Goal: Task Accomplishment & Management: Manage account settings

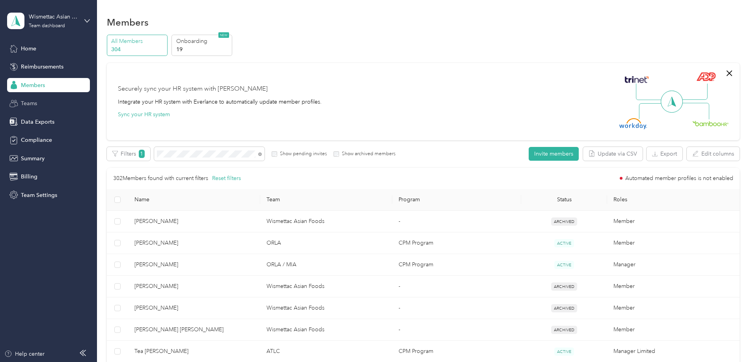
scroll to position [31, 0]
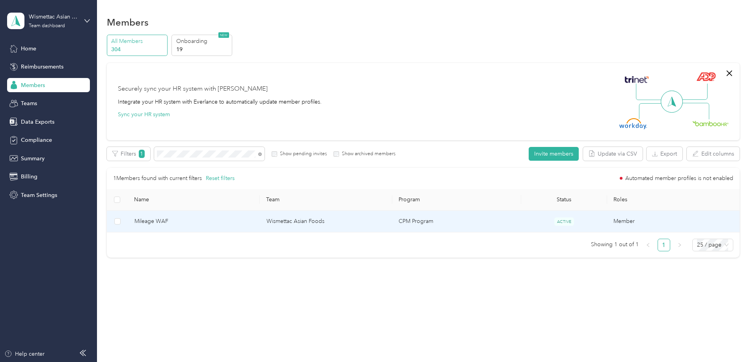
click at [295, 225] on td "Wismettac Asian Foods" at bounding box center [326, 222] width 132 height 22
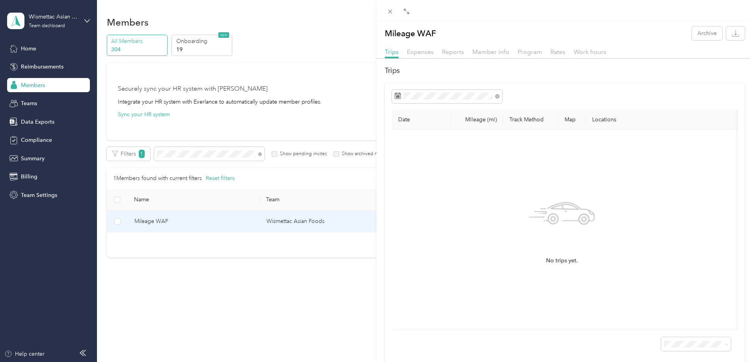
click at [490, 48] on div "Member info" at bounding box center [490, 52] width 37 height 10
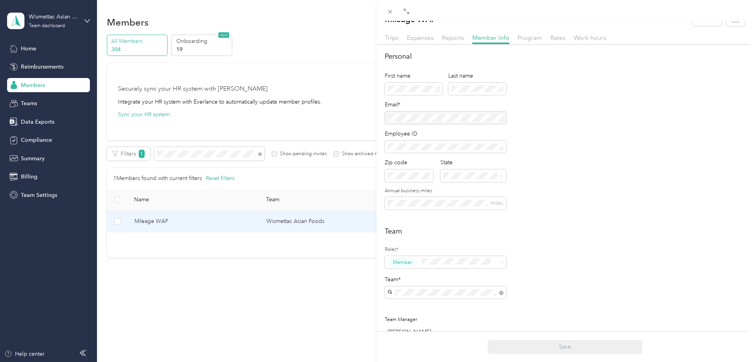
scroll to position [39, 0]
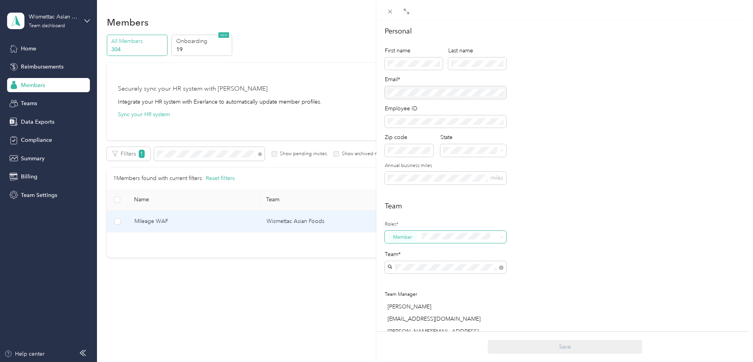
click at [456, 310] on div "Super Admin" at bounding box center [445, 313] width 110 height 10
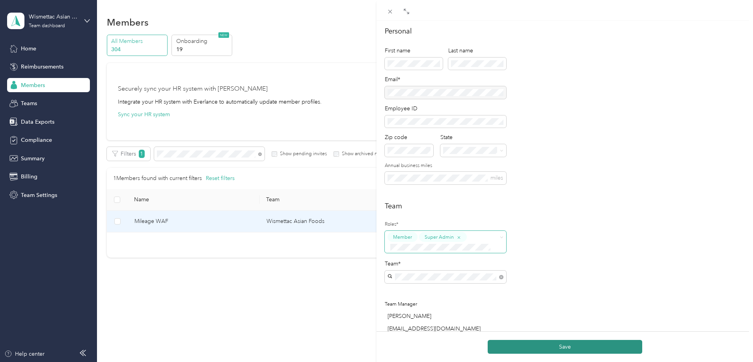
click at [531, 344] on button "Save" at bounding box center [565, 347] width 155 height 14
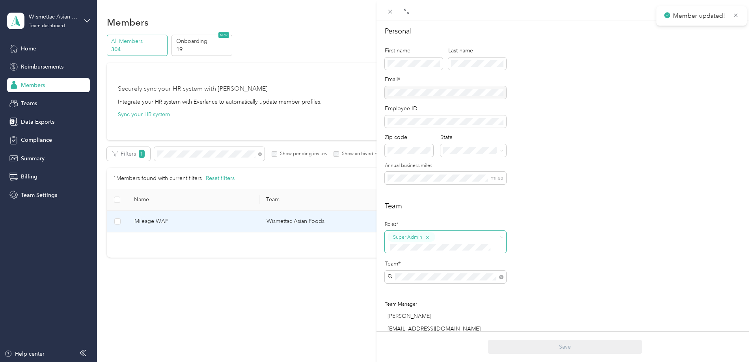
click at [475, 226] on label "Roles*" at bounding box center [445, 224] width 121 height 7
click at [474, 234] on div "Super Admin" at bounding box center [441, 241] width 106 height 19
click at [440, 334] on div "Account Owner" at bounding box center [445, 337] width 110 height 10
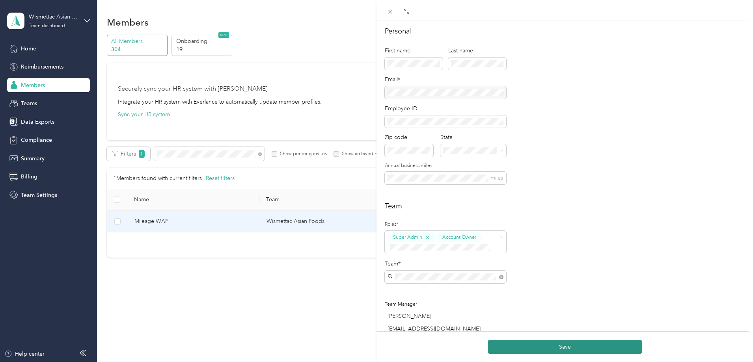
click at [515, 350] on button "Save" at bounding box center [565, 347] width 155 height 14
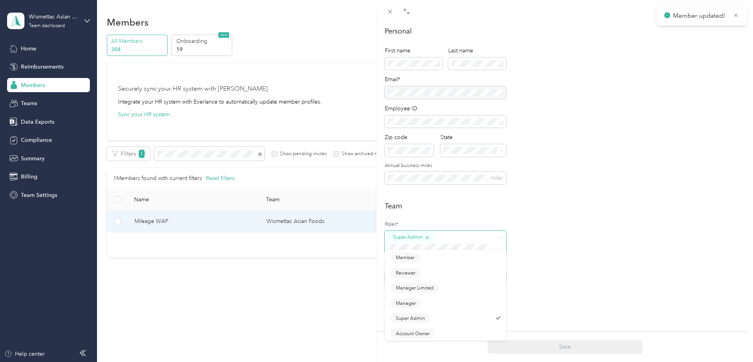
click at [428, 237] on icon "button" at bounding box center [427, 237] width 3 height 3
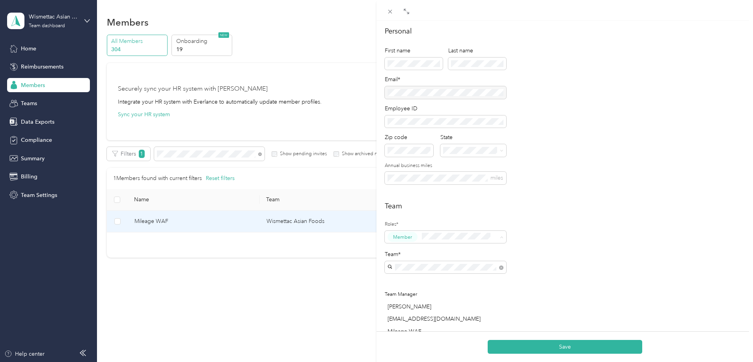
click at [421, 333] on li "Account Owner" at bounding box center [445, 327] width 121 height 15
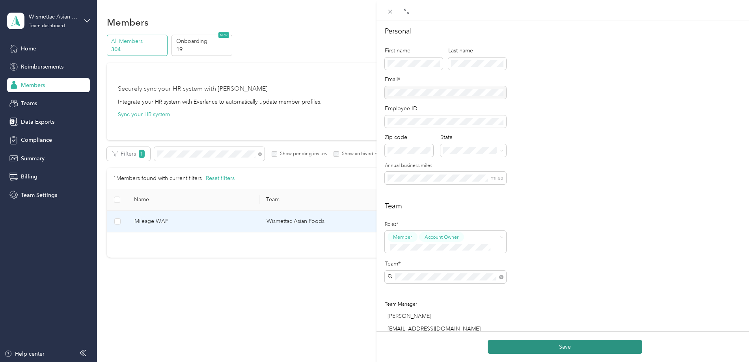
click at [509, 342] on button "Save" at bounding box center [565, 347] width 155 height 14
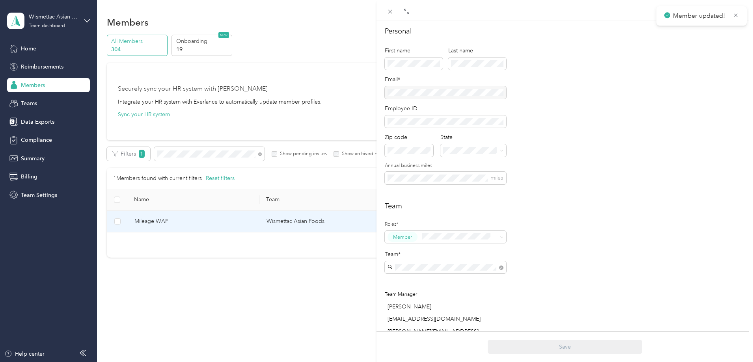
click at [445, 312] on div "Super Admin" at bounding box center [445, 311] width 110 height 10
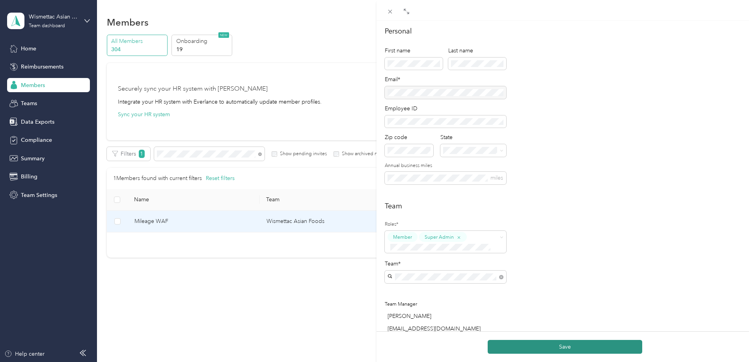
click at [514, 352] on button "Save" at bounding box center [565, 347] width 155 height 14
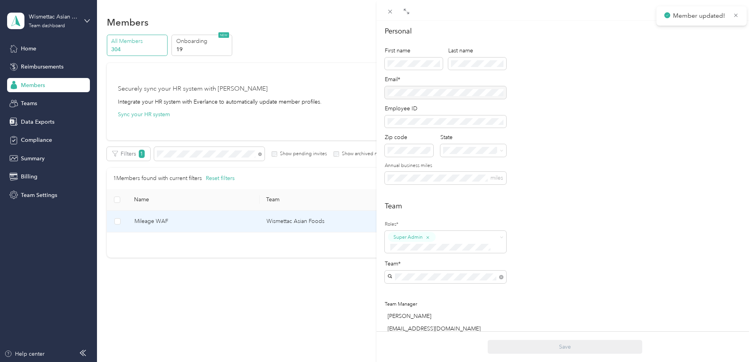
click at [265, 302] on div "Mileage WAF Archive Trips Expenses Reports Member info Program Rates Work hours…" at bounding box center [376, 181] width 753 height 362
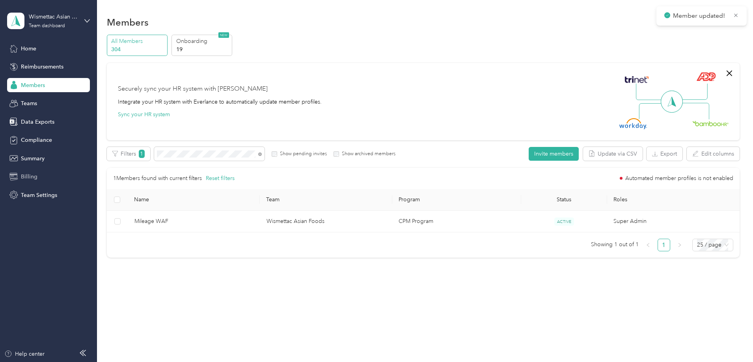
click at [25, 177] on span "Billing" at bounding box center [29, 177] width 17 height 8
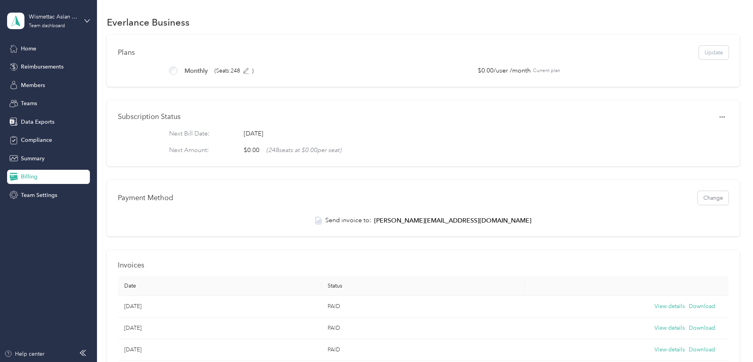
click at [673, 199] on div "Payment Method Change Send invoice to: [PERSON_NAME][EMAIL_ADDRESS][DOMAIN_NAME]" at bounding box center [423, 208] width 633 height 56
click at [669, 205] on div "Payment Method Change Send invoice to: [PERSON_NAME][EMAIL_ADDRESS][DOMAIN_NAME]" at bounding box center [423, 208] width 633 height 56
click at [667, 206] on div "Payment Method Change Send invoice to: [PERSON_NAME][EMAIL_ADDRESS][DOMAIN_NAME]" at bounding box center [423, 208] width 633 height 56
click at [698, 205] on button "Change" at bounding box center [713, 198] width 31 height 14
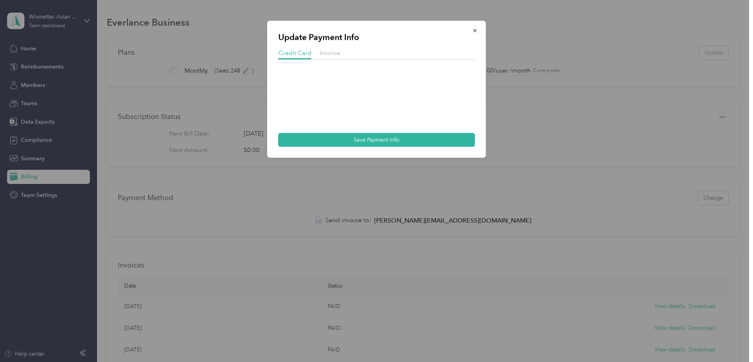
click at [672, 212] on div at bounding box center [376, 181] width 753 height 362
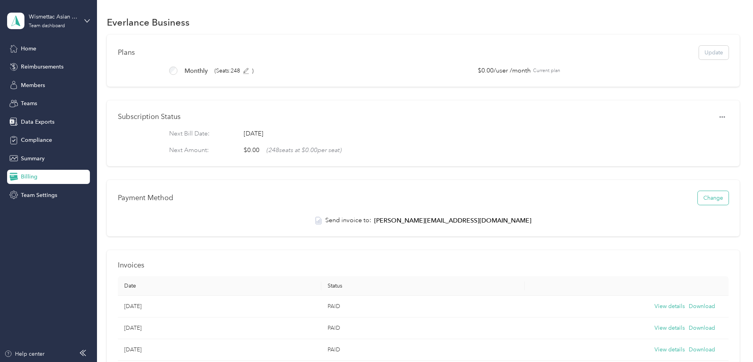
click at [698, 205] on button "Change" at bounding box center [713, 198] width 31 height 14
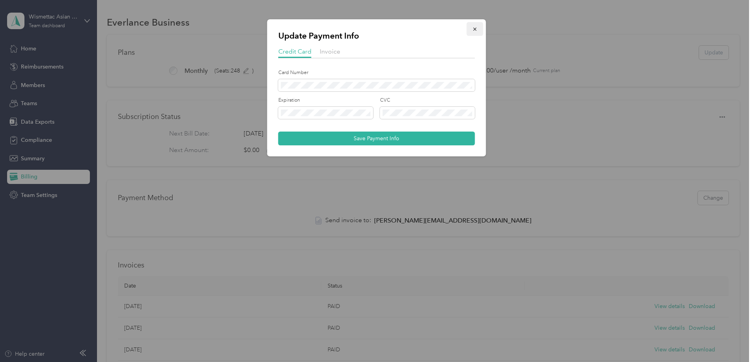
click at [473, 28] on icon "button" at bounding box center [475, 29] width 6 height 6
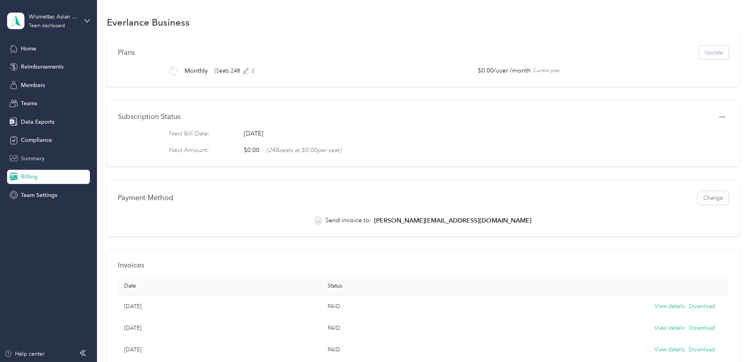
click at [42, 157] on span "Summary" at bounding box center [33, 159] width 24 height 8
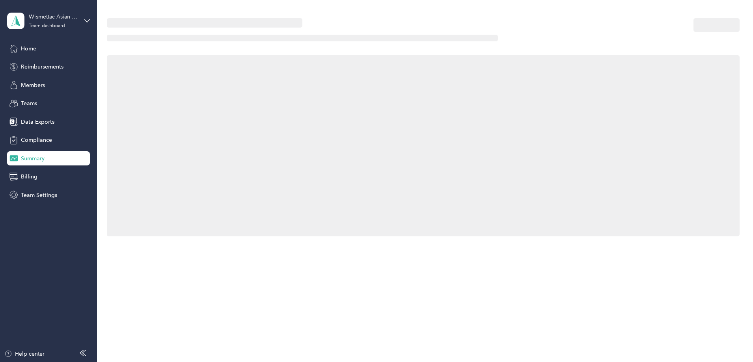
click at [47, 166] on div "Home Reimbursements Members Teams Data Exports Compliance Summary Billing Team …" at bounding box center [48, 121] width 83 height 161
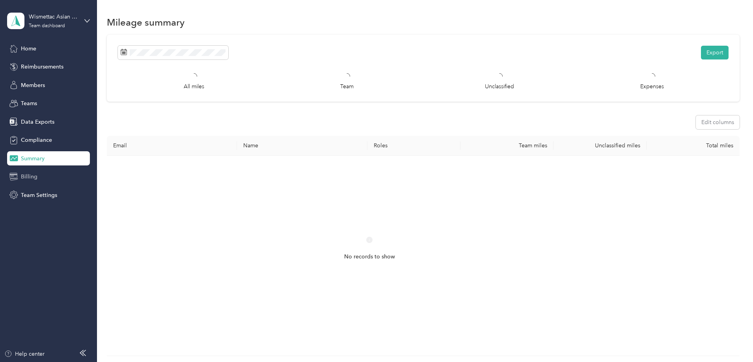
click at [49, 170] on div "Billing" at bounding box center [48, 177] width 83 height 14
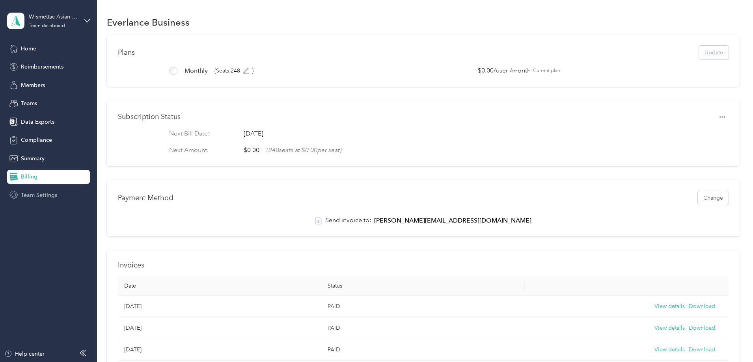
click at [49, 195] on span "Team Settings" at bounding box center [39, 195] width 36 height 8
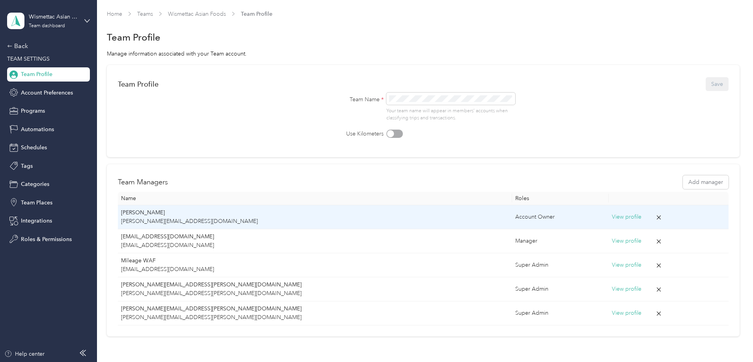
click at [655, 217] on icon at bounding box center [658, 217] width 7 height 7
click at [561, 222] on button "Yes" at bounding box center [564, 222] width 15 height 13
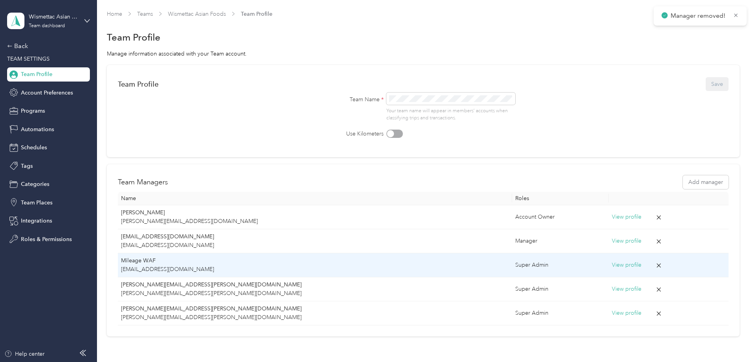
click at [515, 268] on div "Super Admin" at bounding box center [560, 265] width 90 height 9
click at [612, 265] on button "View profile" at bounding box center [627, 265] width 30 height 9
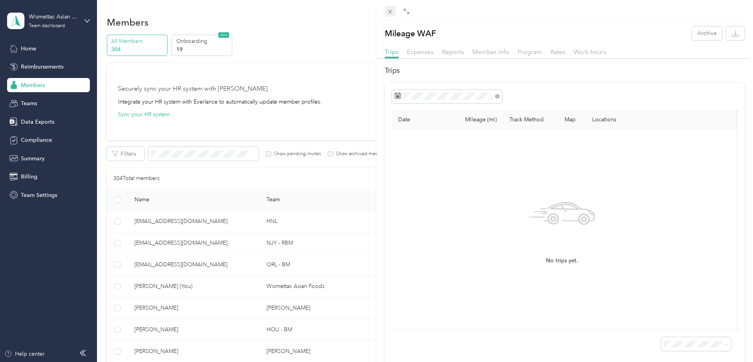
click at [390, 362] on div "Drag to resize Click to close Mileage WAF Archive Trips Expenses Reports Member…" at bounding box center [374, 362] width 749 height 0
click at [387, 12] on icon at bounding box center [390, 11] width 7 height 7
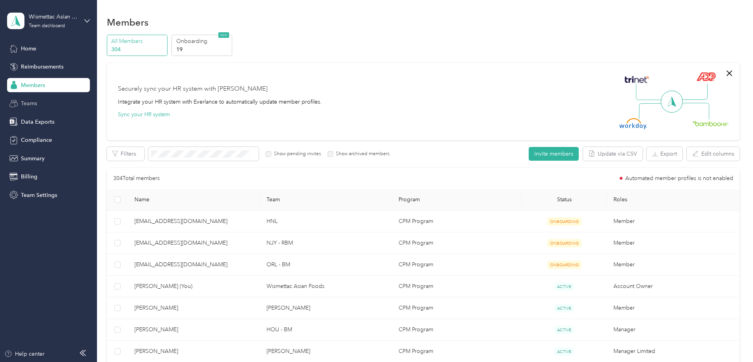
click at [42, 101] on div "Teams" at bounding box center [48, 104] width 83 height 14
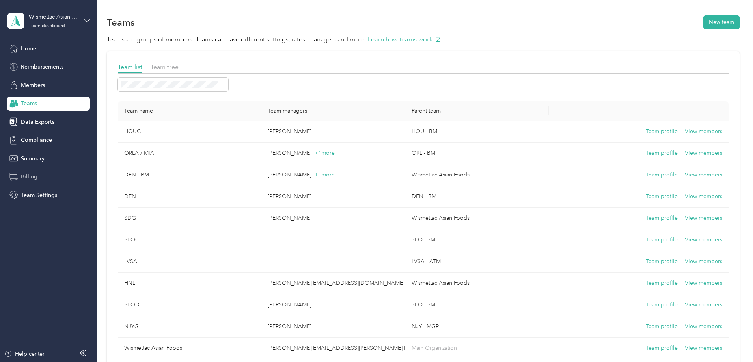
click at [39, 177] on div "Billing" at bounding box center [48, 177] width 83 height 14
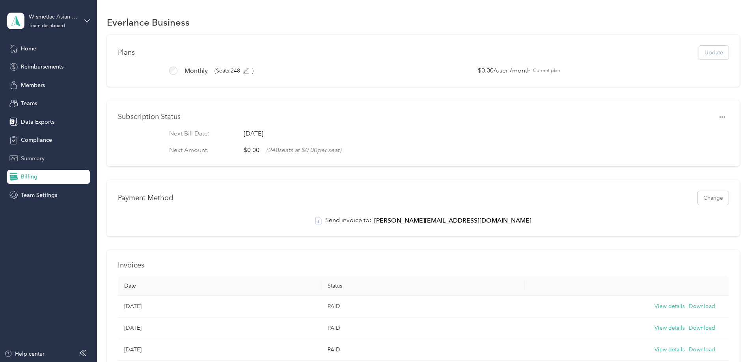
click at [25, 153] on div "Summary" at bounding box center [48, 158] width 83 height 14
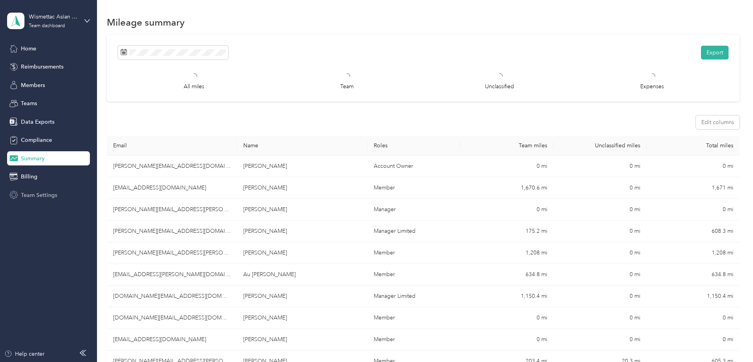
click at [44, 193] on span "Team Settings" at bounding box center [39, 195] width 36 height 8
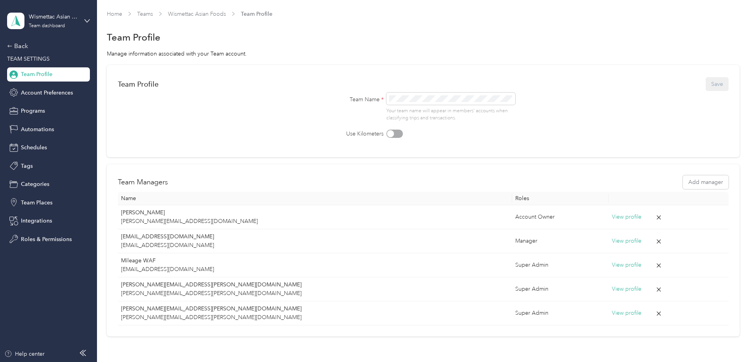
click at [595, 108] on form "Team Profile Save Team Name * Your team name will appear in members’ accounts w…" at bounding box center [423, 107] width 611 height 62
click at [683, 183] on button "Add manager" at bounding box center [706, 182] width 46 height 14
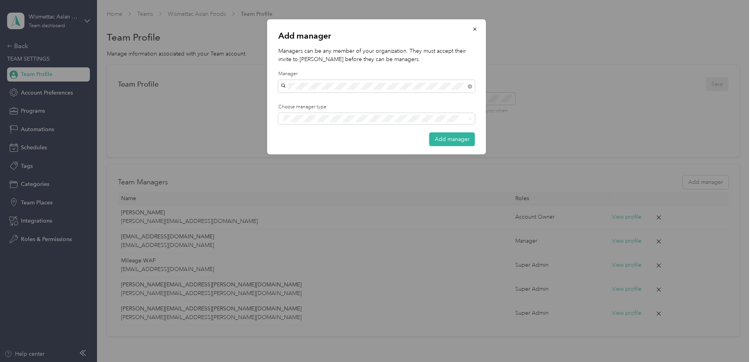
click at [339, 101] on div "Mileage WAF" at bounding box center [377, 100] width 186 height 8
click at [418, 52] on p "Managers can be any member of your organization. They must accept their invite …" at bounding box center [376, 55] width 197 height 17
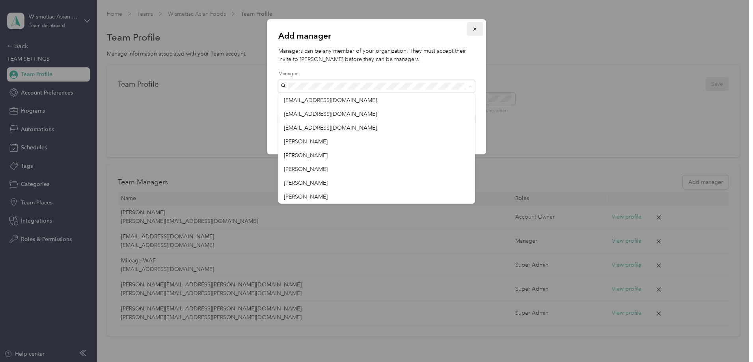
click at [473, 25] on button "button" at bounding box center [475, 29] width 17 height 14
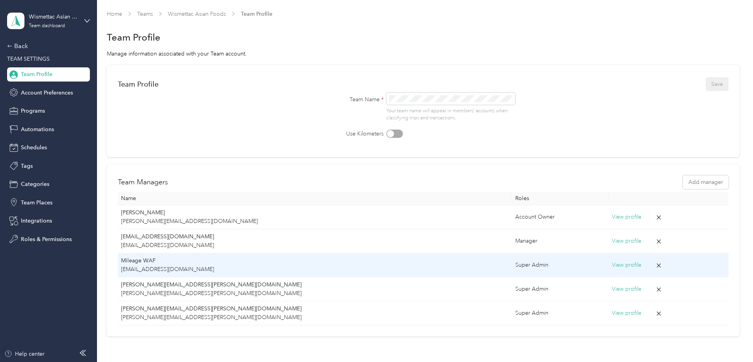
click at [294, 266] on p "[EMAIL_ADDRESS][DOMAIN_NAME]" at bounding box center [315, 269] width 388 height 9
click at [395, 262] on p "Mileage WAF" at bounding box center [315, 261] width 388 height 9
click at [609, 271] on td "View profile" at bounding box center [669, 266] width 120 height 24
click at [612, 266] on button "View profile" at bounding box center [627, 265] width 30 height 9
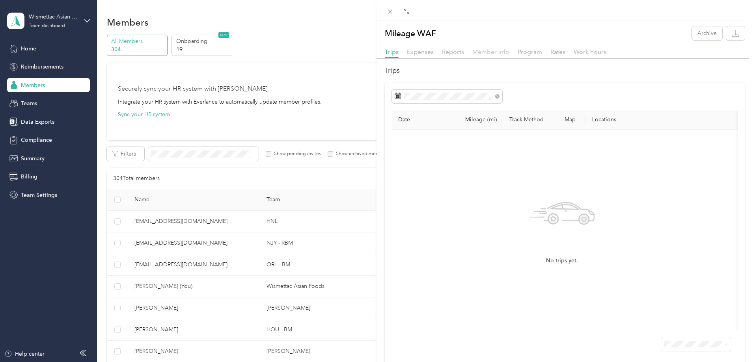
click at [476, 50] on span "Member info" at bounding box center [490, 51] width 37 height 7
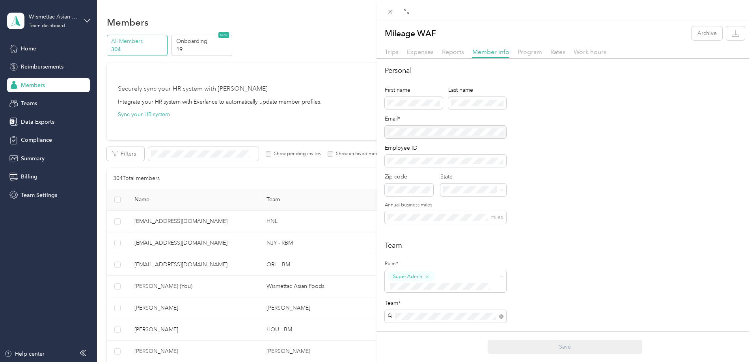
click at [461, 293] on div "Roles* Super Admin Team* Team Manager [PERSON_NAME] [EMAIL_ADDRESS][DOMAIN_NAME…" at bounding box center [445, 344] width 121 height 173
click at [457, 259] on div "Account Owner" at bounding box center [445, 262] width 110 height 10
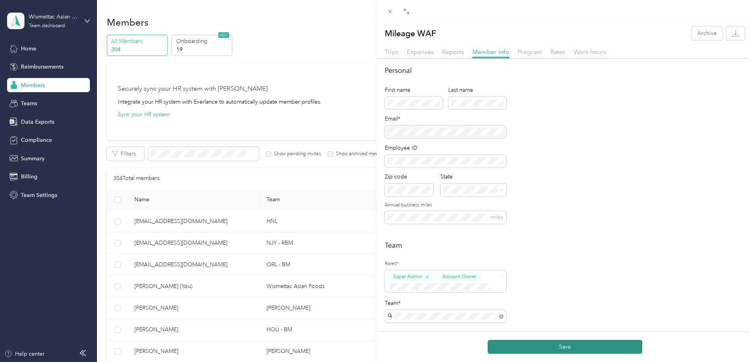
click at [533, 350] on button "Save" at bounding box center [565, 347] width 155 height 14
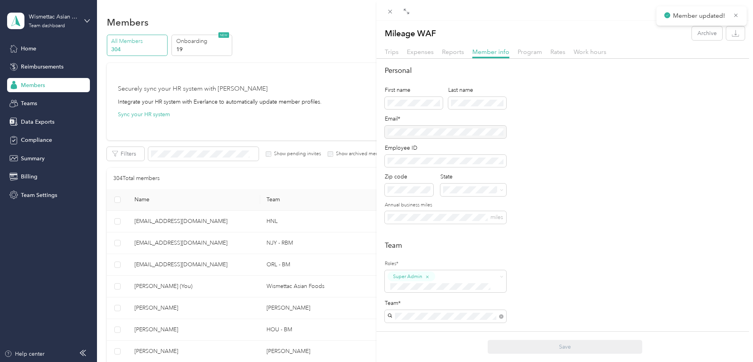
click at [104, 142] on div "Mileage WAF Archive Trips Expenses Reports Member info Program Rates Work hours…" at bounding box center [376, 181] width 753 height 362
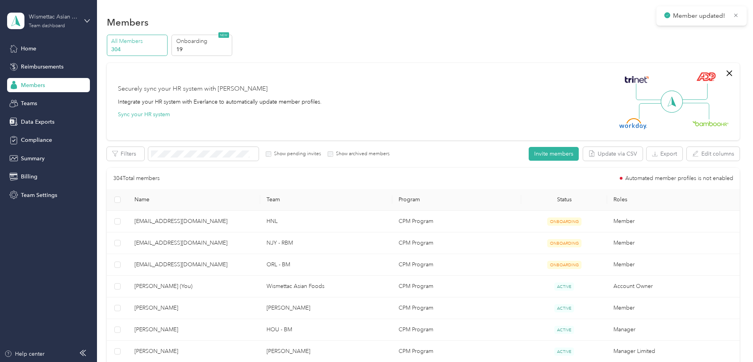
click at [45, 15] on div "Wismettac Asian Foods" at bounding box center [53, 17] width 49 height 8
click at [56, 107] on div "You’re signed in as [EMAIL_ADDRESS][DOMAIN_NAME] Team dashboard Personal dashbo…" at bounding box center [112, 73] width 211 height 80
click at [62, 103] on div "Teams" at bounding box center [48, 104] width 83 height 14
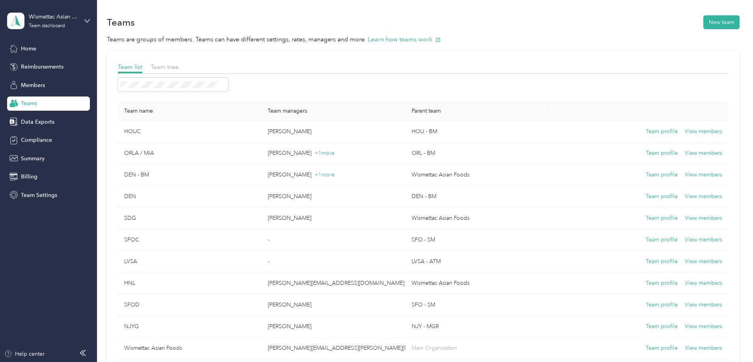
click at [66, 76] on div "Home Reimbursements Members Teams Data Exports Compliance Summary Billing Team …" at bounding box center [48, 121] width 83 height 161
click at [179, 69] on span "Team tree" at bounding box center [165, 66] width 28 height 7
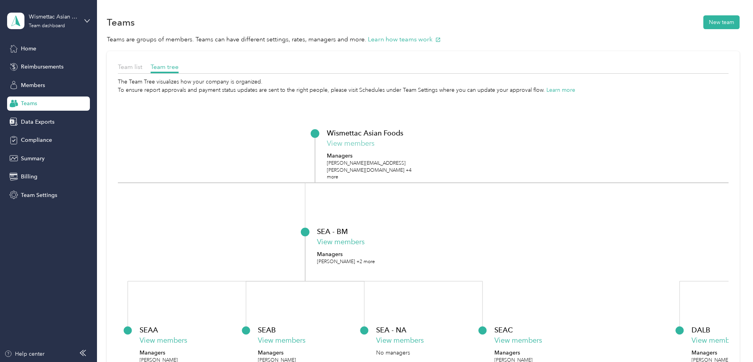
click at [375, 143] on button "View members" at bounding box center [351, 143] width 48 height 11
click at [374, 142] on button "View members" at bounding box center [350, 143] width 48 height 11
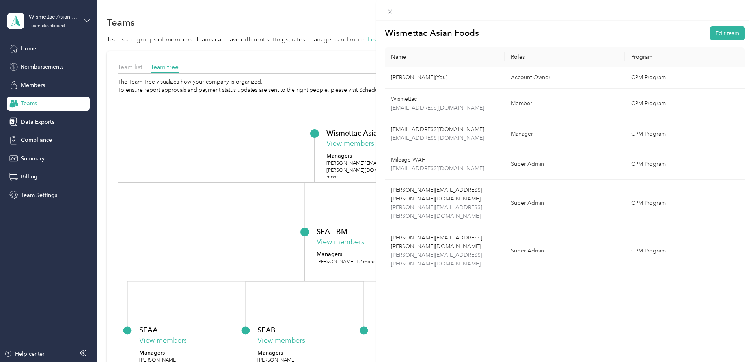
click at [42, 14] on div "Wismettac Asian Foods Edit team Name Roles Program [PERSON_NAME] (You) Account …" at bounding box center [376, 181] width 753 height 362
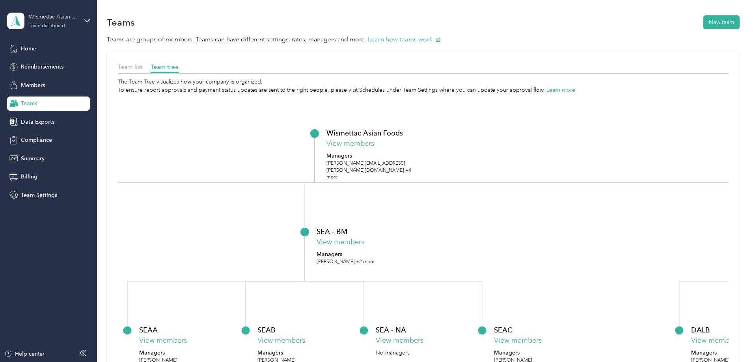
click at [60, 19] on div "Wismettac Asian Foods" at bounding box center [53, 17] width 49 height 8
click at [71, 98] on div "Log out" at bounding box center [112, 101] width 199 height 14
